Goal: Download file/media

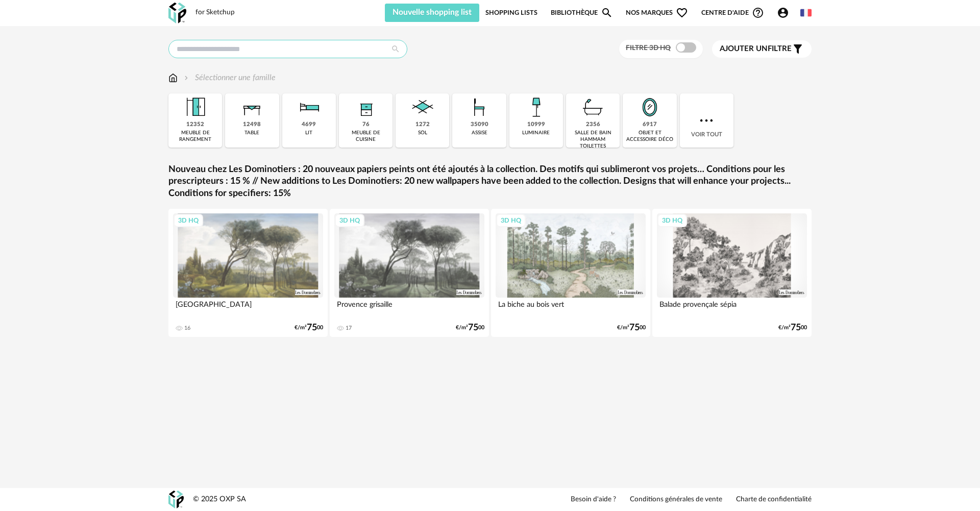
click at [245, 53] on input "text" at bounding box center [287, 49] width 239 height 18
type input "*********"
click at [85, 95] on div "********* Rechercher le mot clé " sol chevr " Pas de suggestion trouvée pour ce…" at bounding box center [490, 198] width 980 height 344
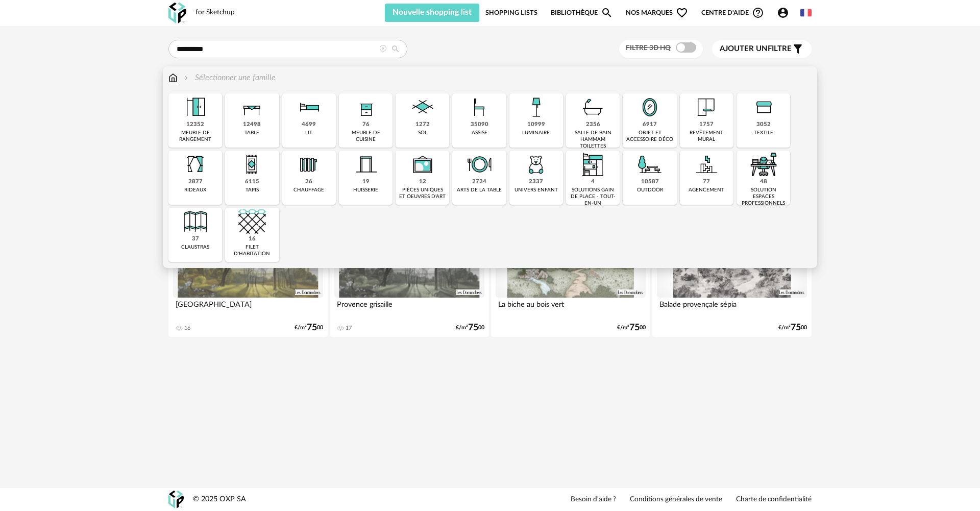
click at [416, 119] on img at bounding box center [423, 107] width 28 height 28
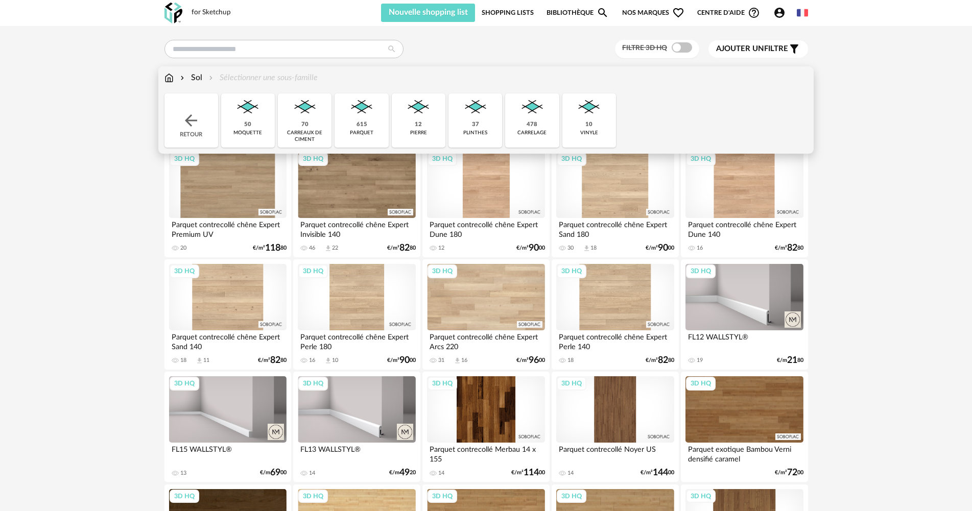
click at [350, 117] on img at bounding box center [362, 107] width 28 height 28
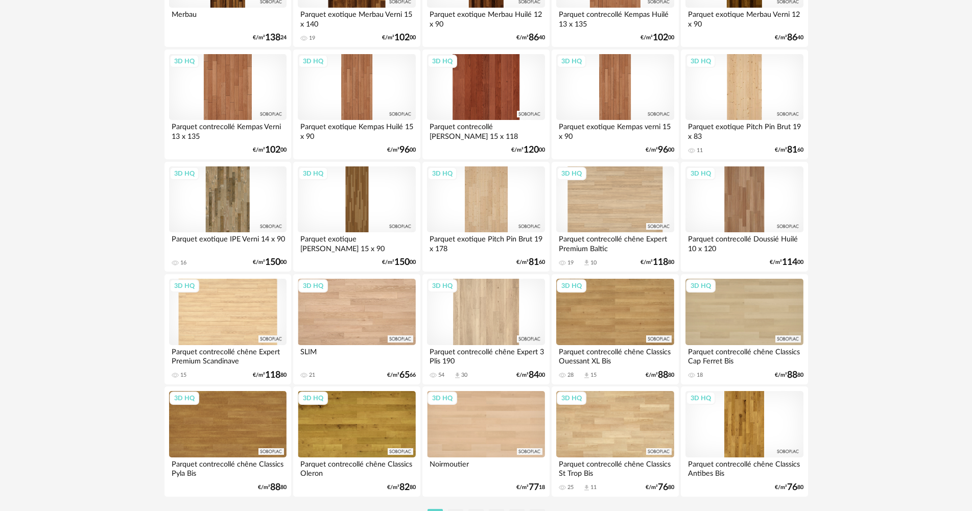
scroll to position [1950, 0]
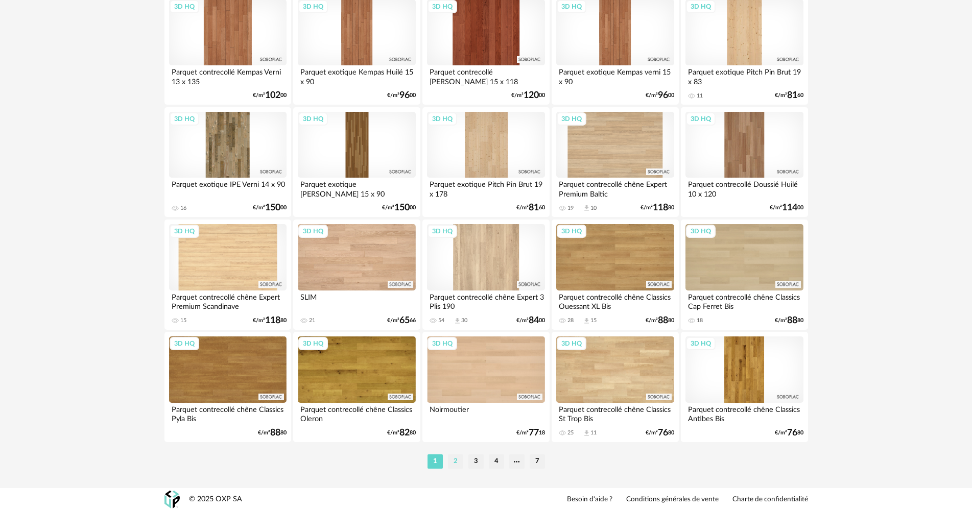
click at [457, 459] on li "2" at bounding box center [455, 461] width 15 height 14
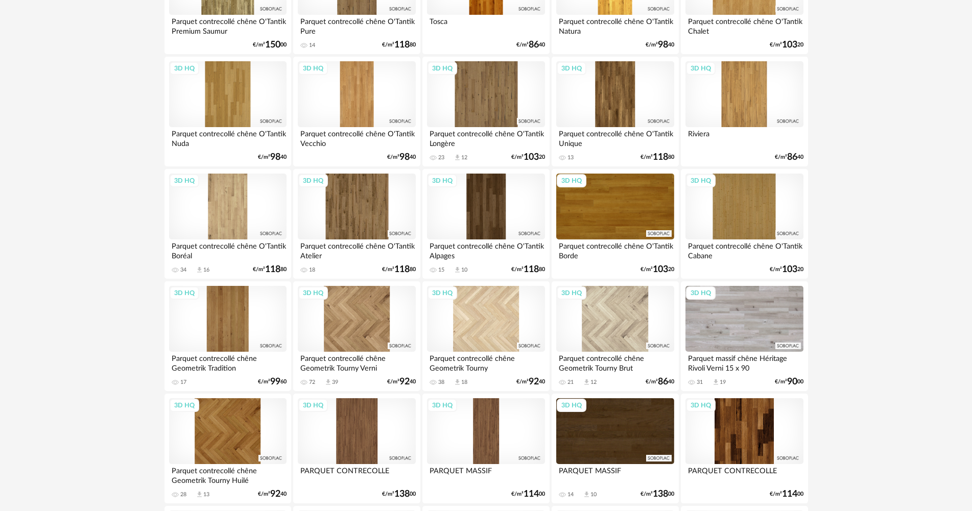
scroll to position [460, 0]
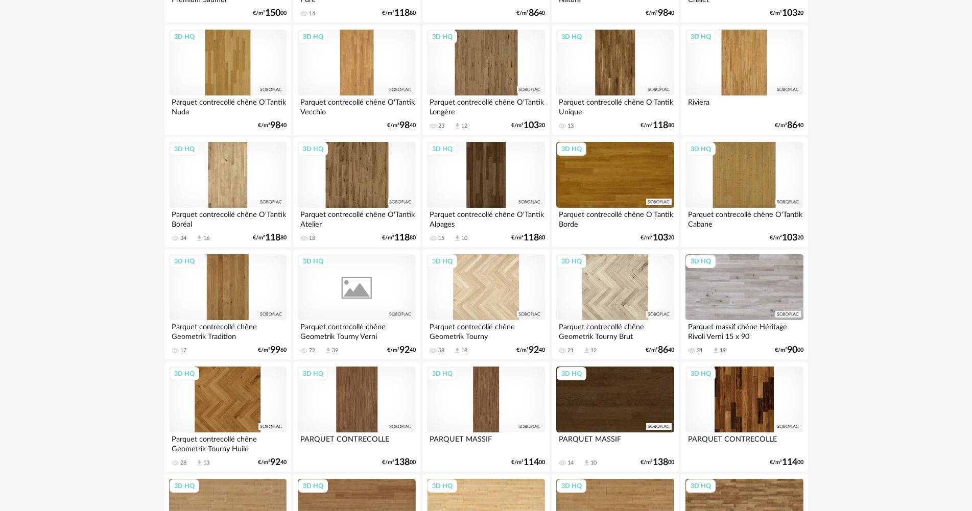
click at [374, 296] on div "3D HQ" at bounding box center [356, 287] width 117 height 66
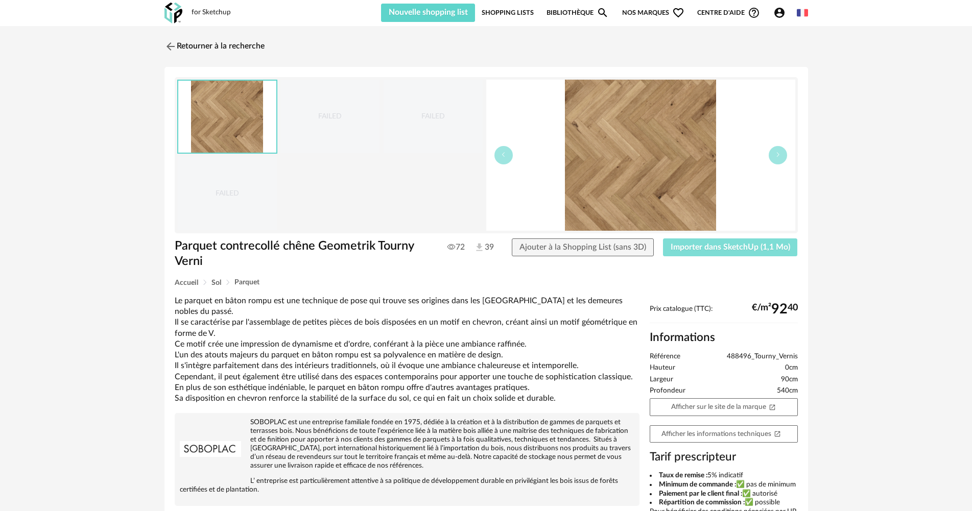
click at [692, 248] on span "Importer dans SketchUp (1,1 Mo)" at bounding box center [729, 247] width 119 height 8
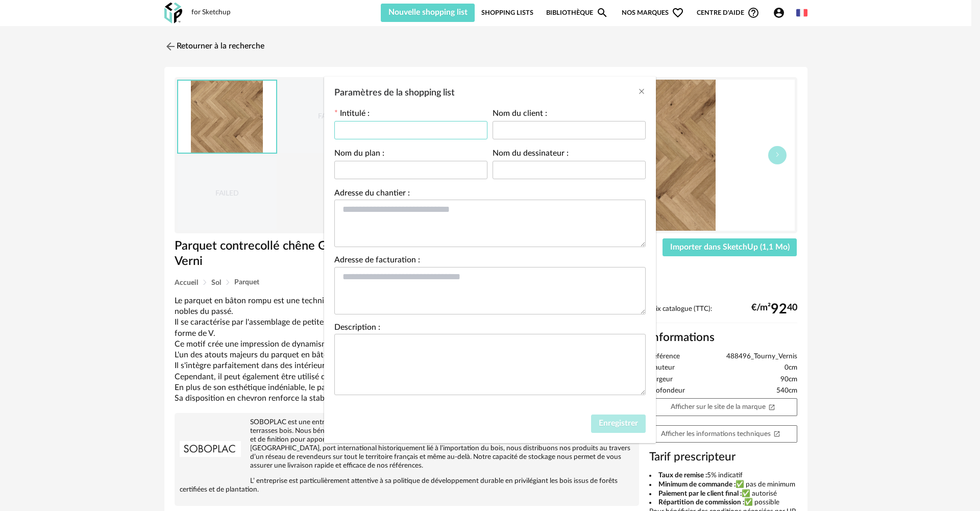
click at [434, 132] on input "Paramètres de la shopping list" at bounding box center [410, 130] width 153 height 18
type input "*"
